Goal: Navigation & Orientation: Understand site structure

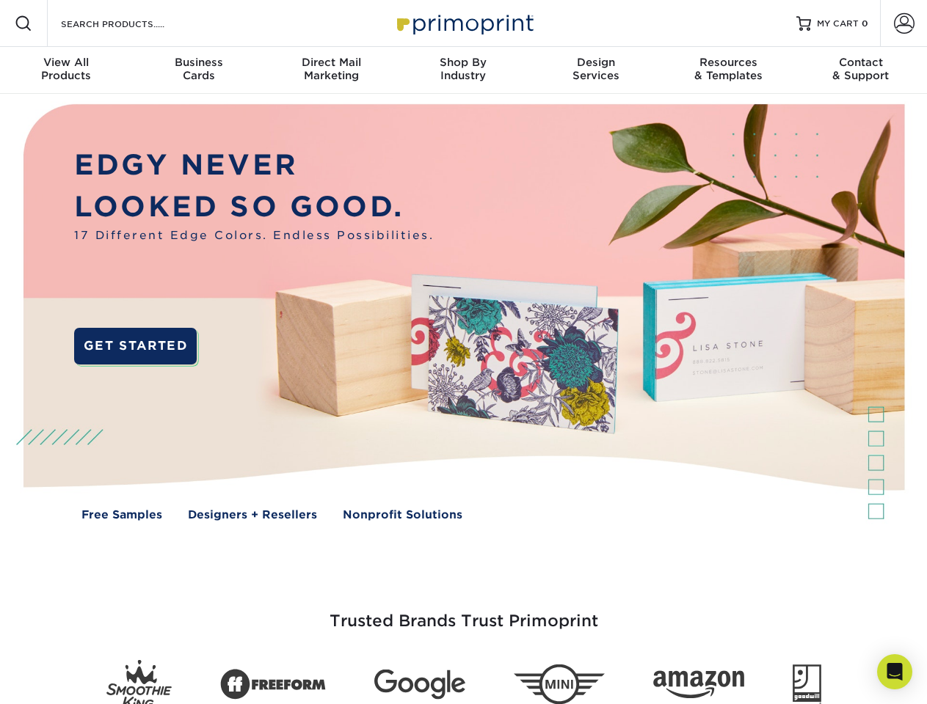
click at [463, 352] on img at bounding box center [462, 323] width 917 height 459
click at [23, 23] on span at bounding box center [24, 24] width 18 height 18
click at [903, 23] on span at bounding box center [904, 23] width 21 height 21
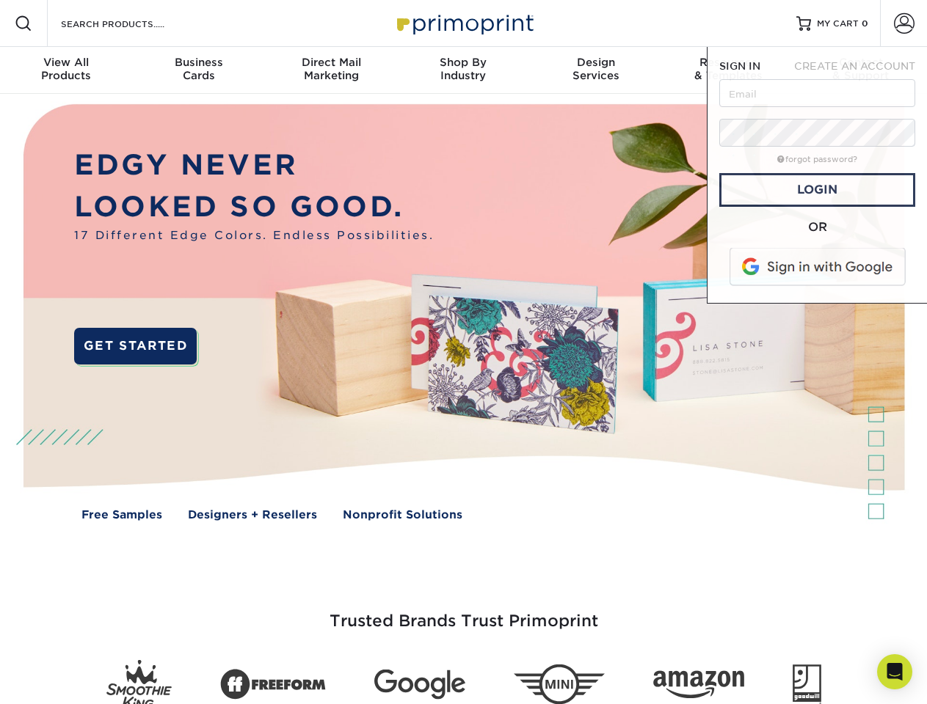
click at [66, 70] on div "View All Products" at bounding box center [66, 69] width 132 height 26
click at [198, 70] on div "Business Cards" at bounding box center [198, 69] width 132 height 26
click at [331, 70] on div "Direct Mail Marketing" at bounding box center [331, 69] width 132 height 26
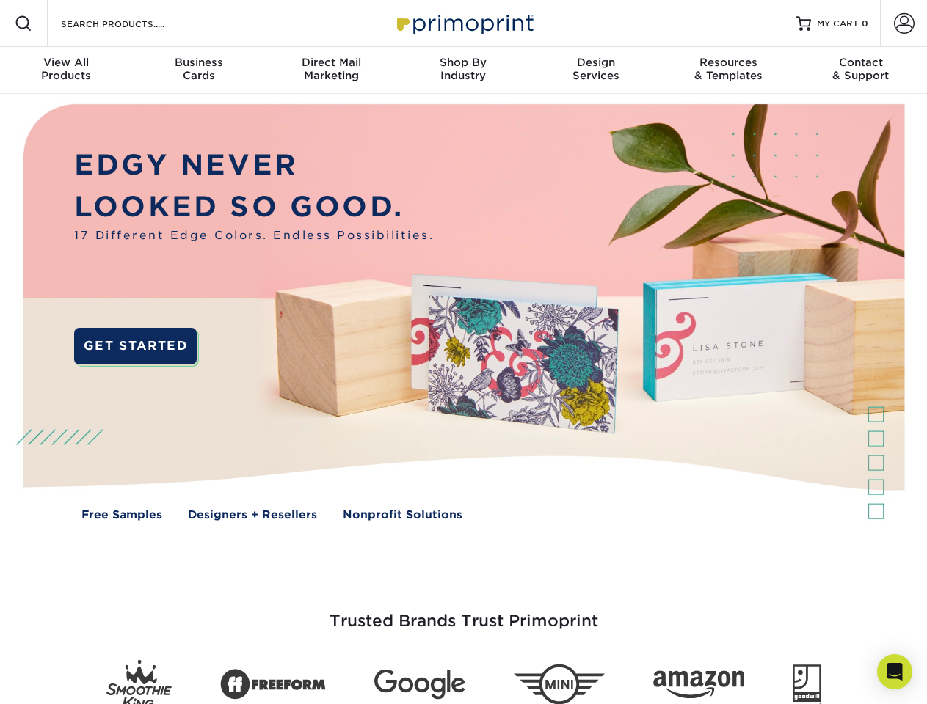
click at [463, 70] on div "Shop By Industry" at bounding box center [463, 69] width 132 height 26
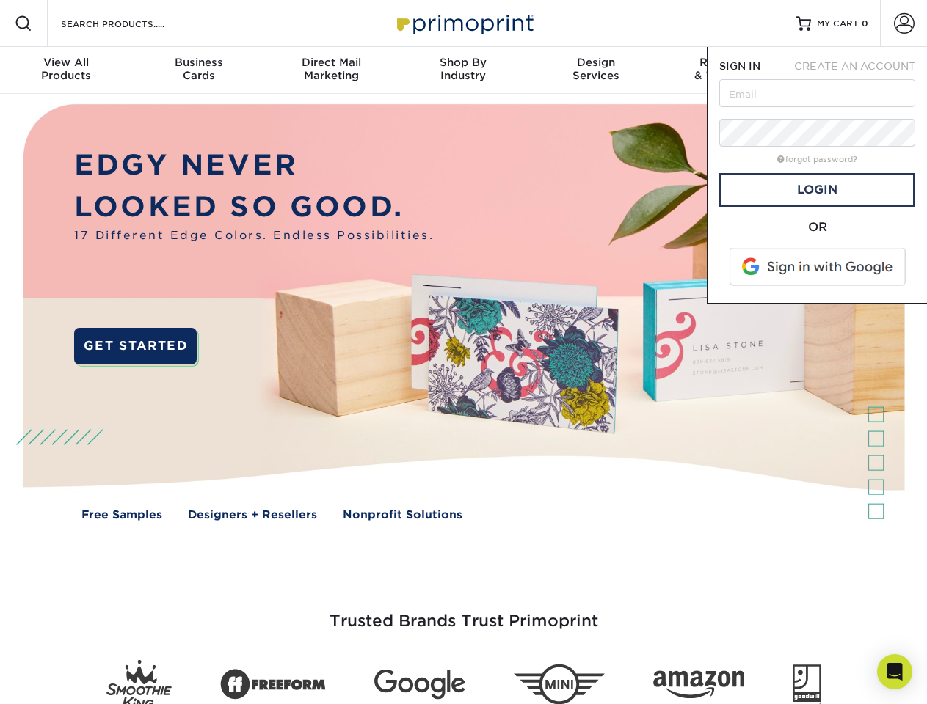
click at [596, 70] on div "Design Services" at bounding box center [596, 69] width 132 height 26
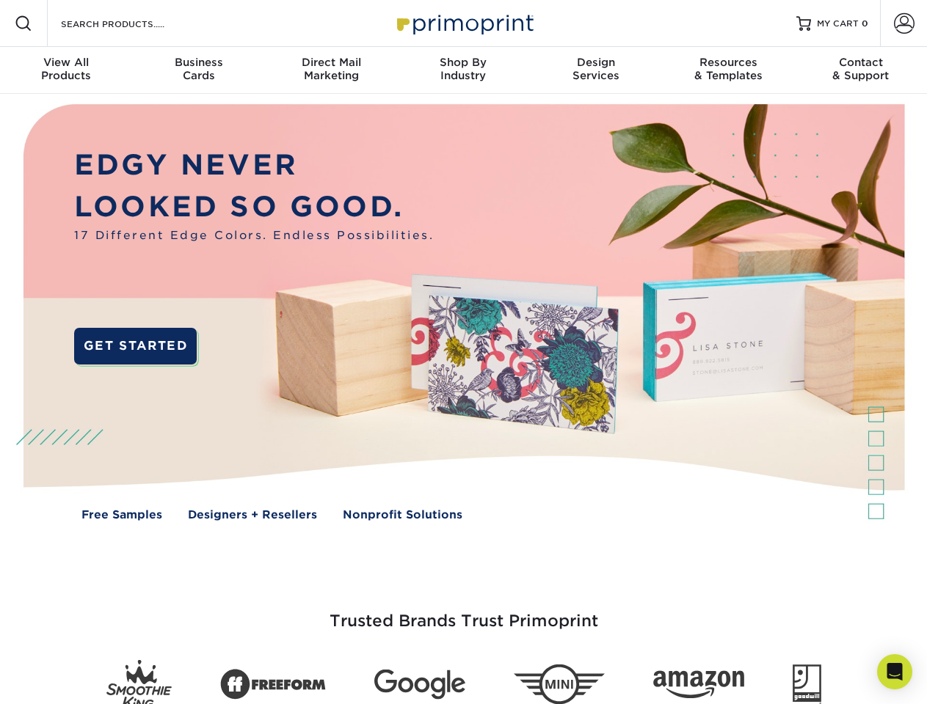
click at [728, 70] on span "SIGN IN" at bounding box center [739, 66] width 41 height 12
click at [861, 70] on div "Contact & Support" at bounding box center [861, 69] width 132 height 26
